Goal: Transaction & Acquisition: Purchase product/service

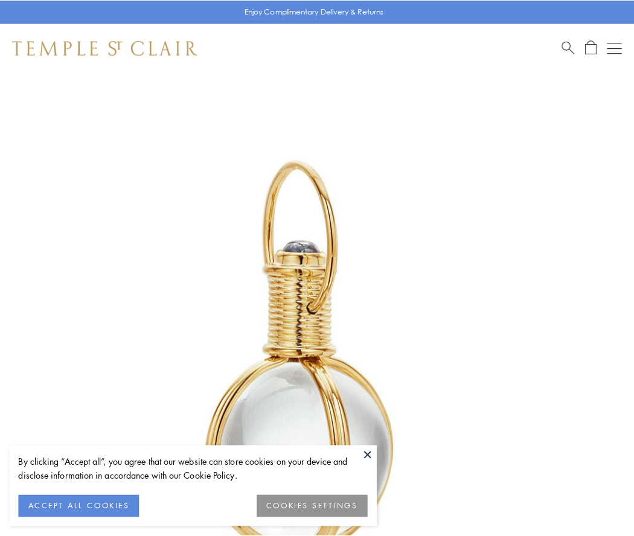
scroll to position [315, 0]
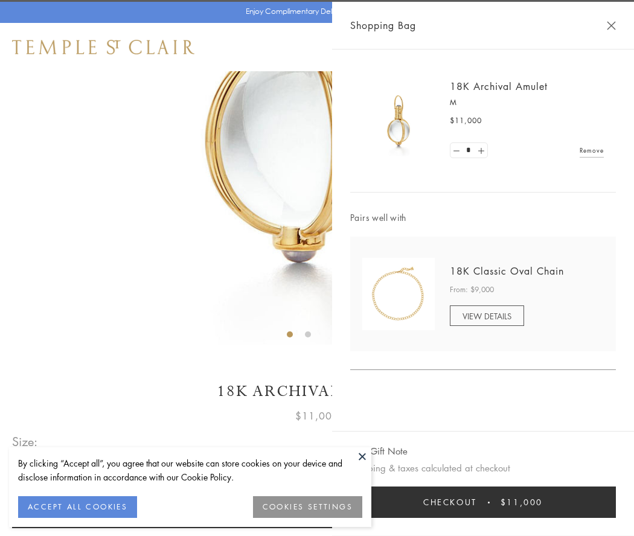
click at [483, 502] on button "Checkout $11,000" at bounding box center [483, 502] width 266 height 31
